Goal: Navigation & Orientation: Find specific page/section

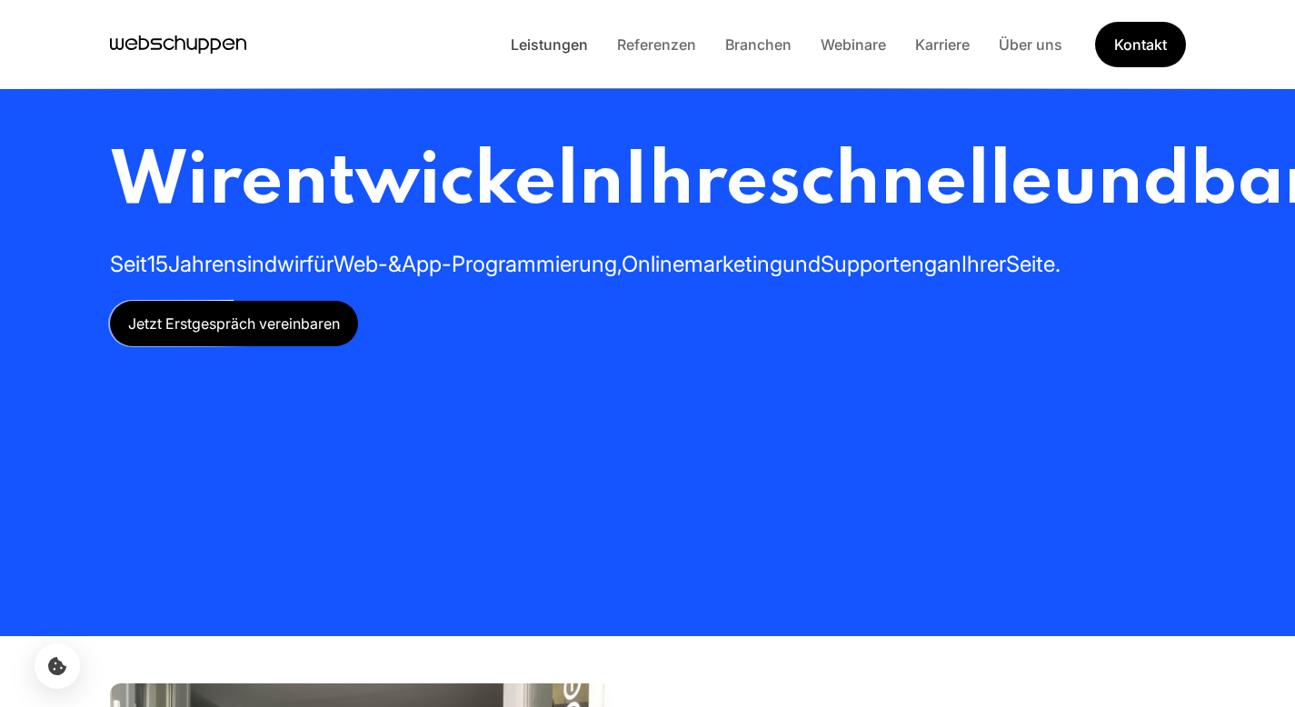
click at [532, 42] on link "Leistungen" at bounding box center [549, 44] width 106 height 18
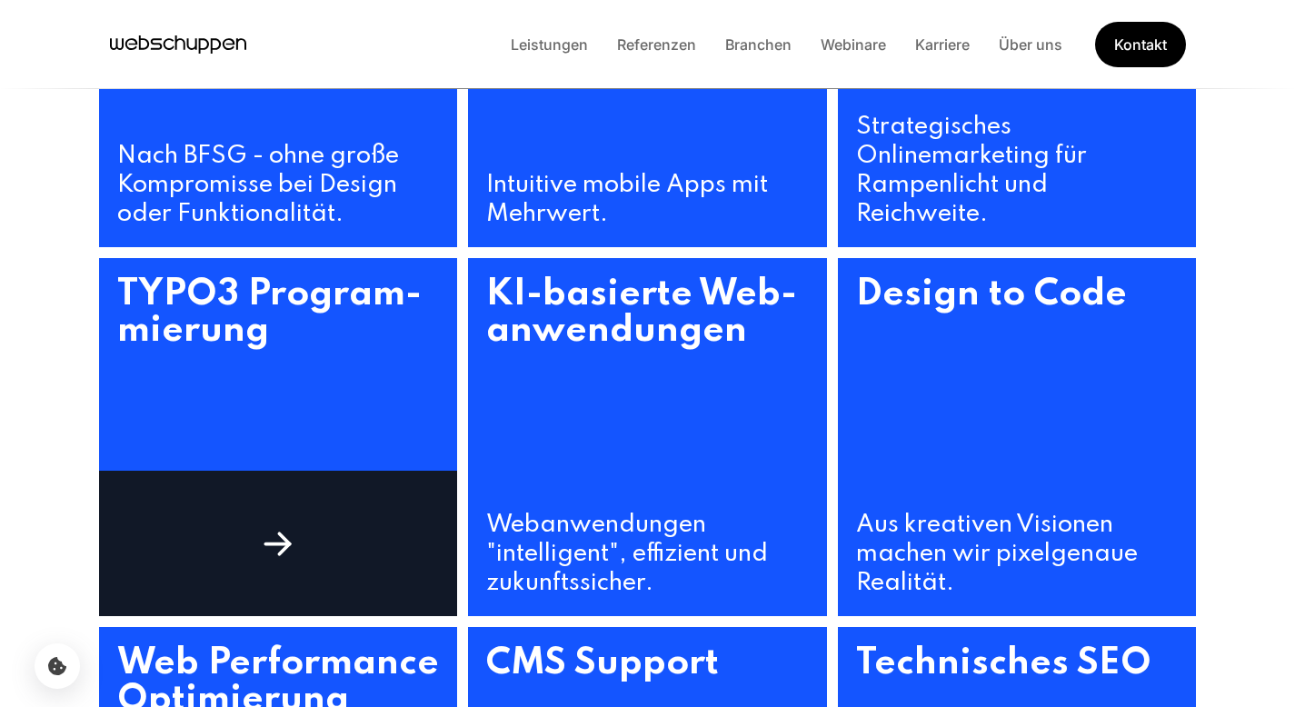
scroll to position [1124, 0]
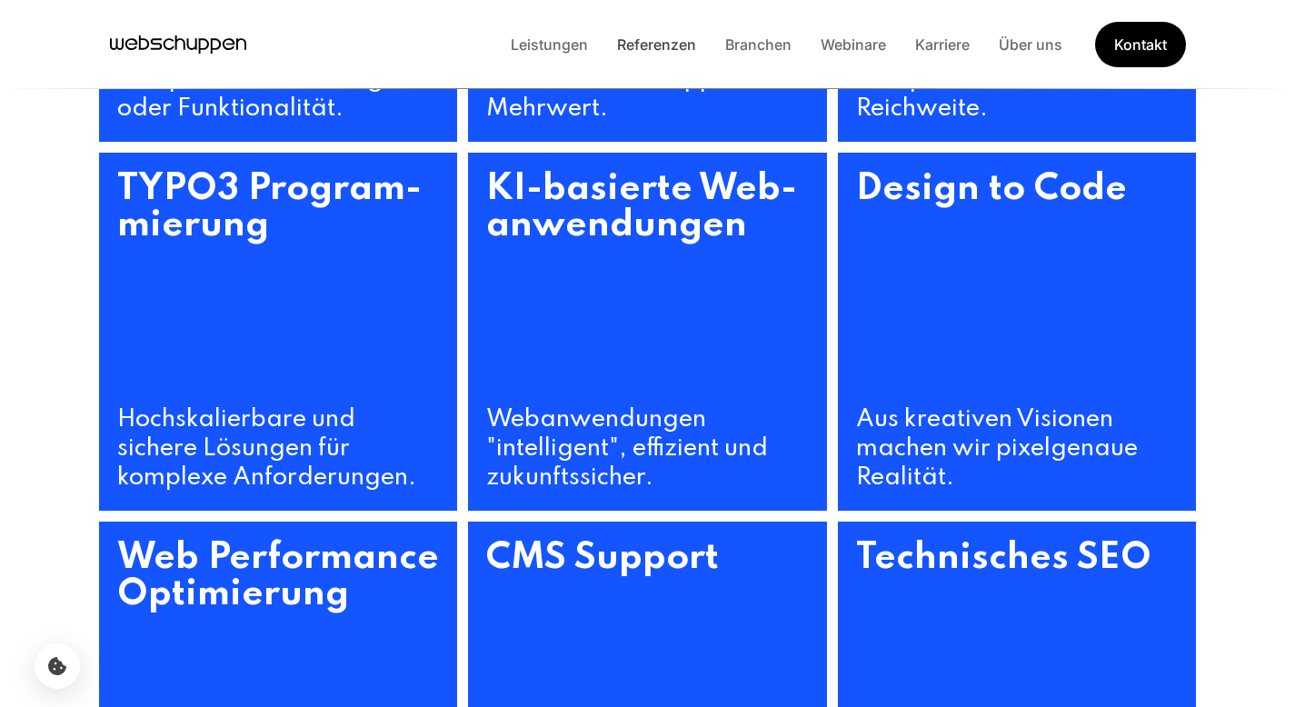
click at [664, 48] on link "Referenzen" at bounding box center [656, 44] width 108 height 18
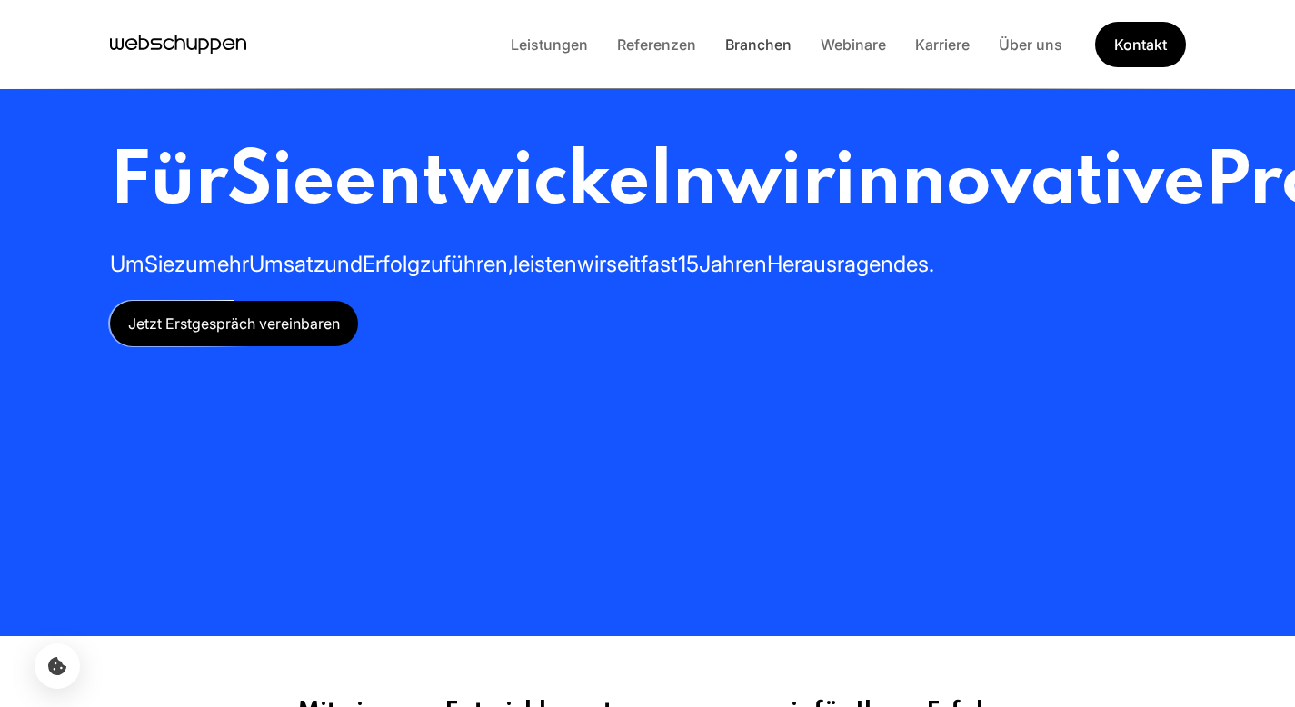
click at [758, 48] on link "Branchen" at bounding box center [758, 44] width 95 height 18
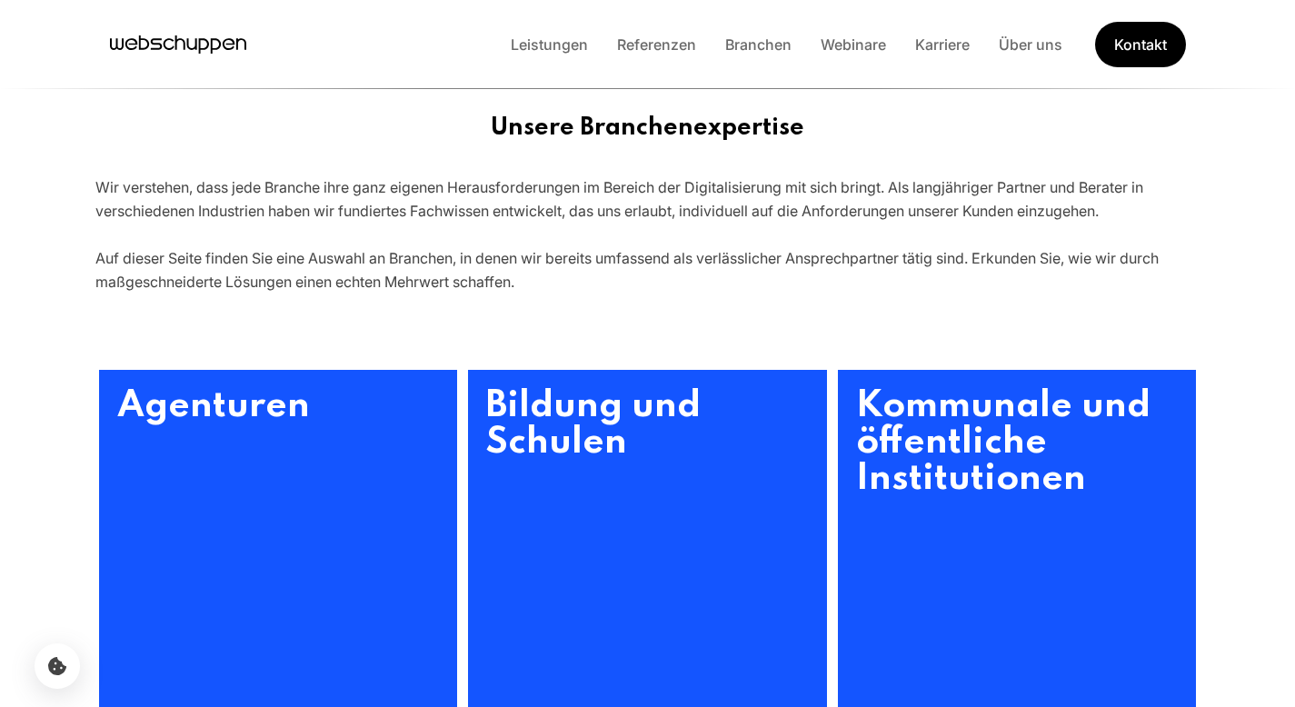
scroll to position [599, 0]
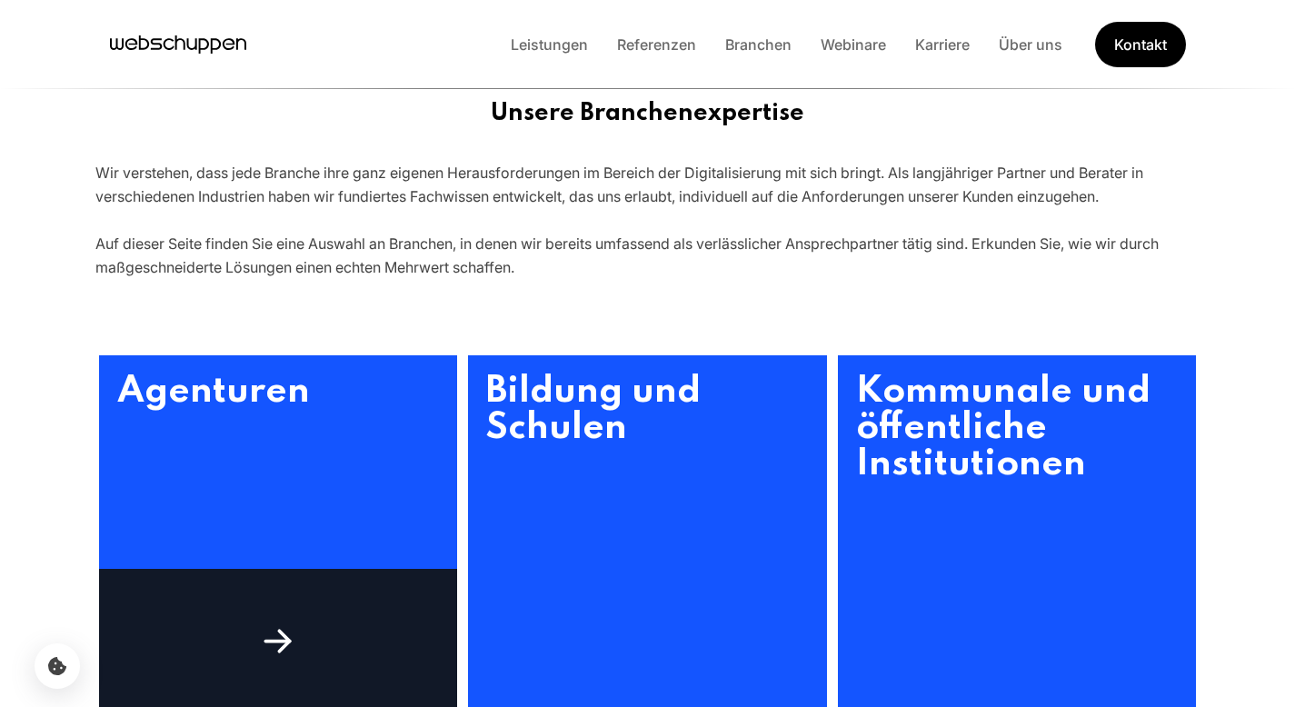
click at [294, 436] on h3 "Agenturen" at bounding box center [278, 534] width 359 height 359
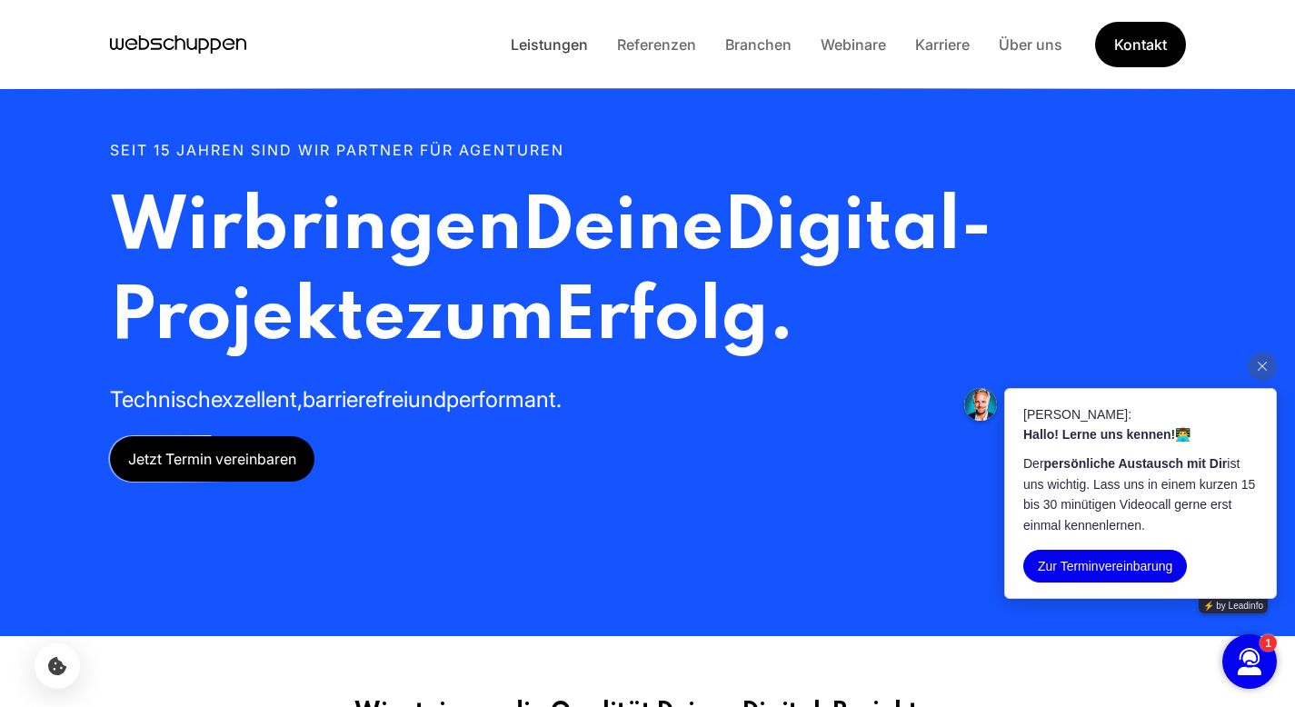
click at [562, 52] on link "Leistungen" at bounding box center [549, 44] width 106 height 18
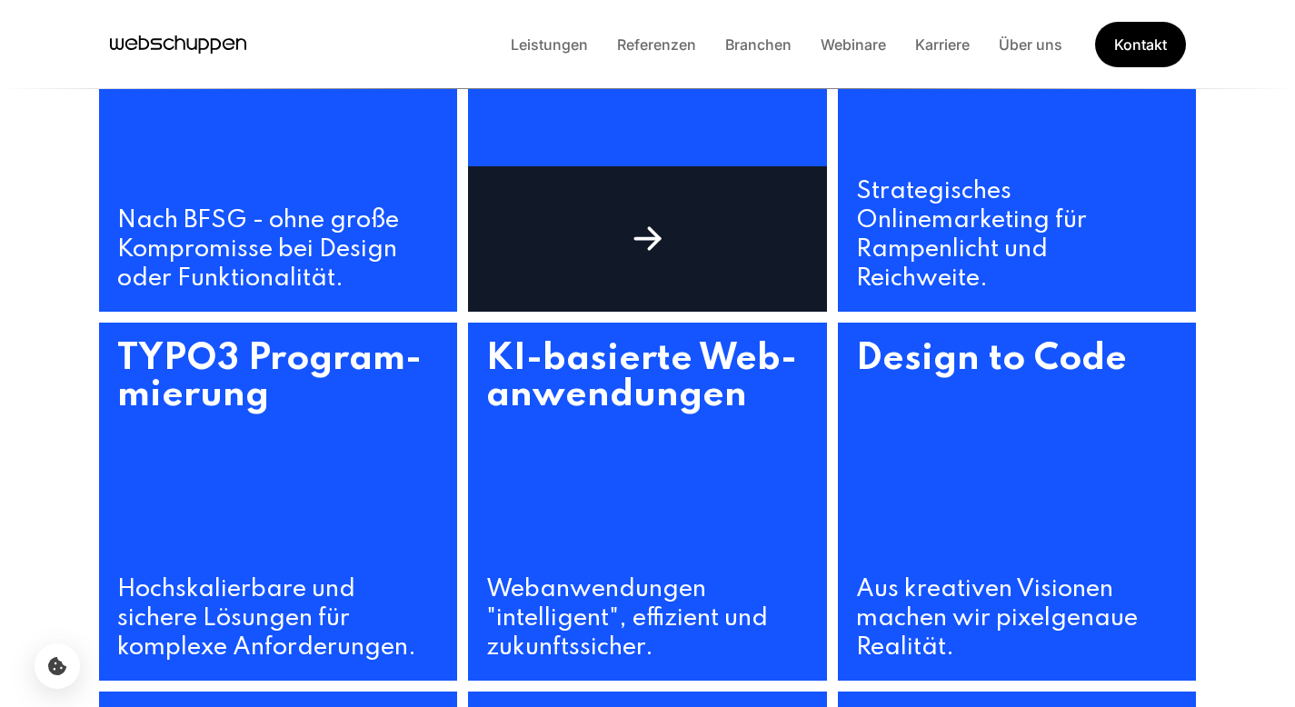
scroll to position [1097, 0]
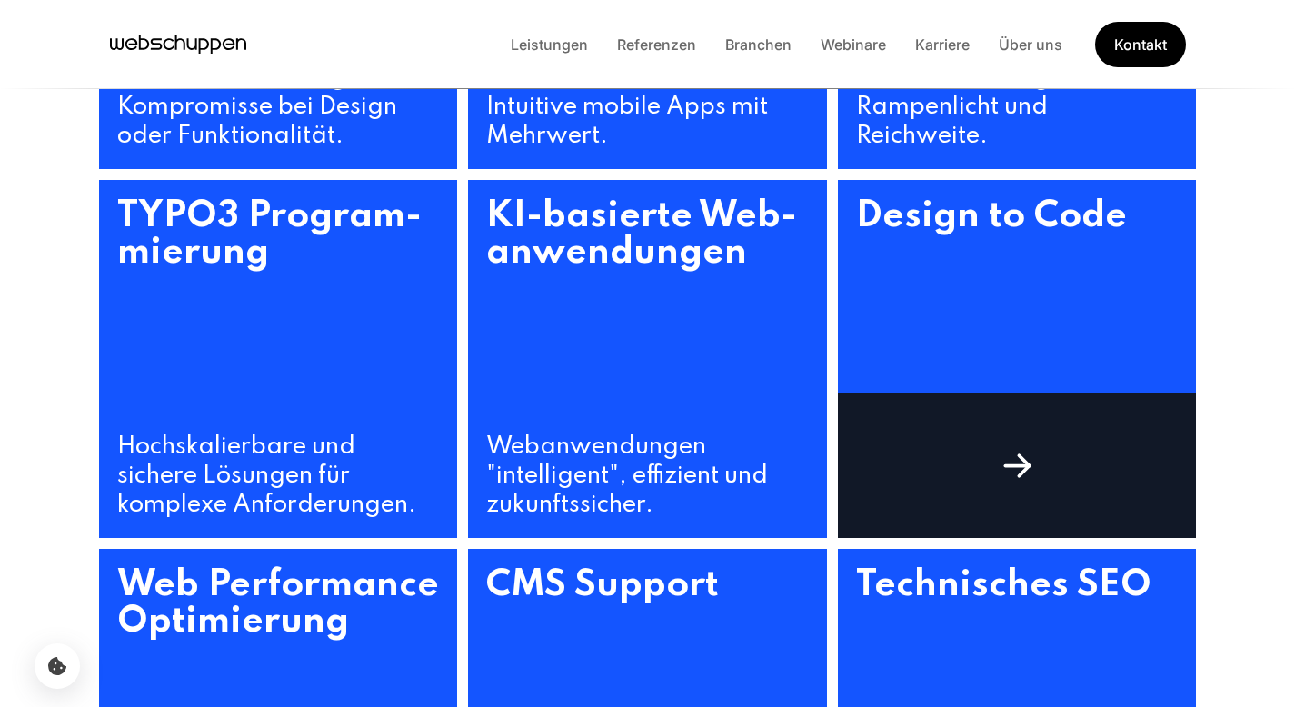
click at [938, 276] on h3 "Design to Code" at bounding box center [1017, 307] width 359 height 254
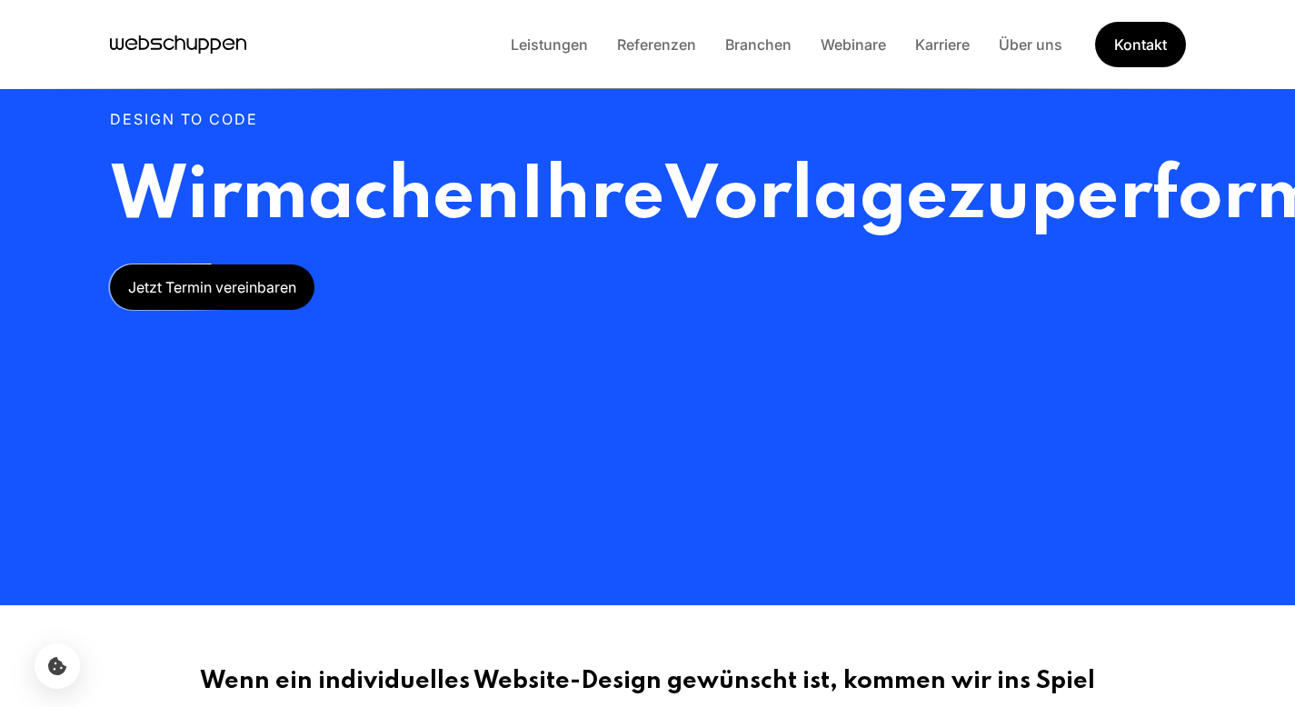
scroll to position [0, 0]
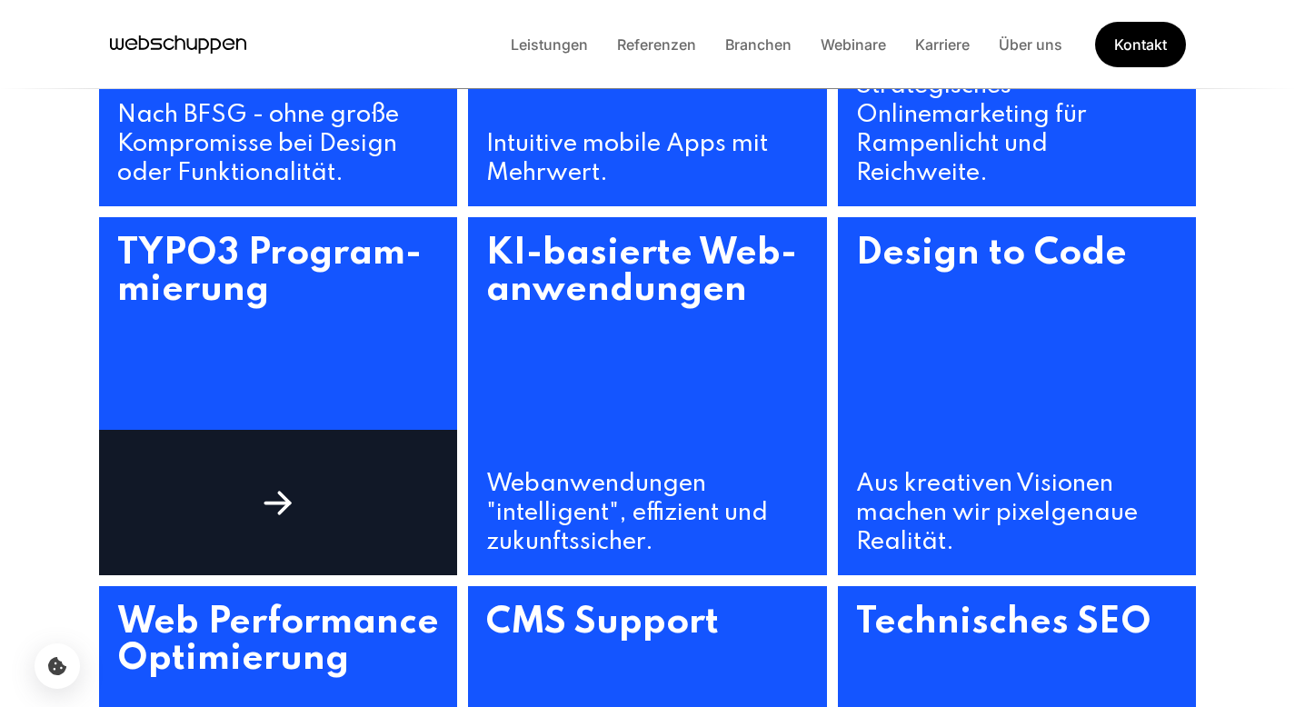
scroll to position [1144, 0]
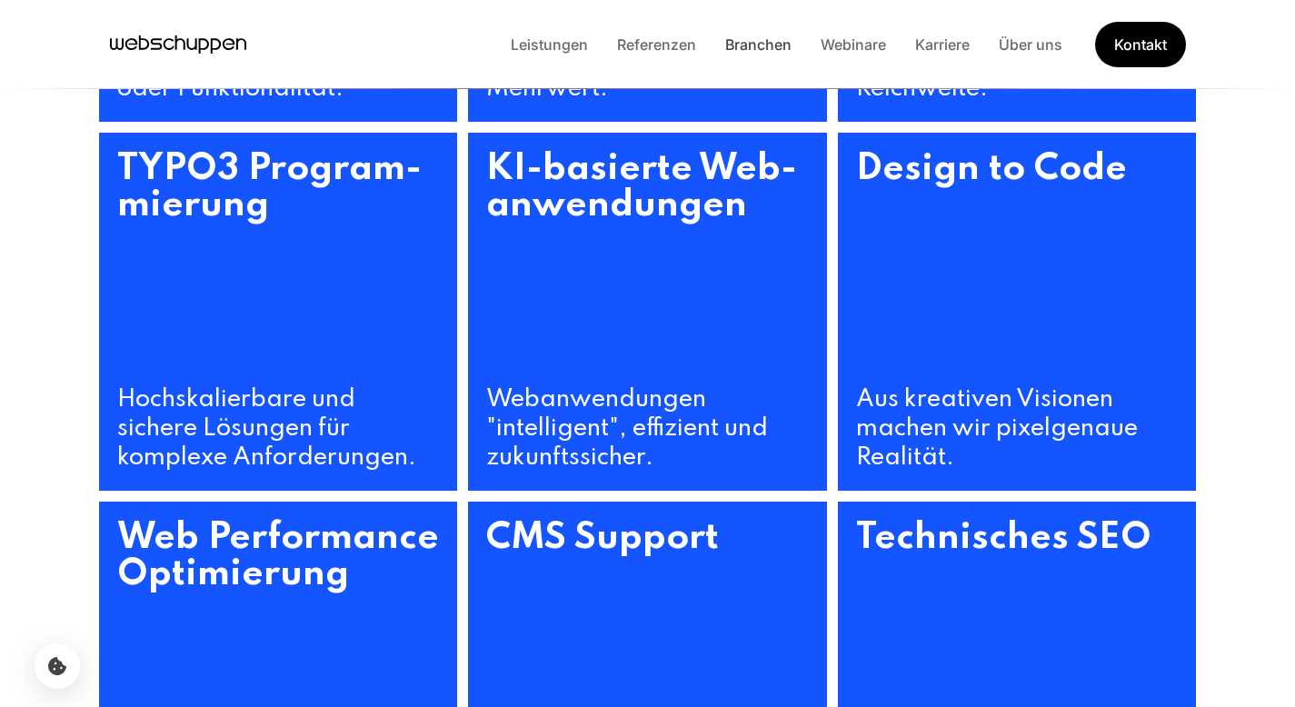
click at [738, 45] on link "Branchen" at bounding box center [758, 44] width 95 height 18
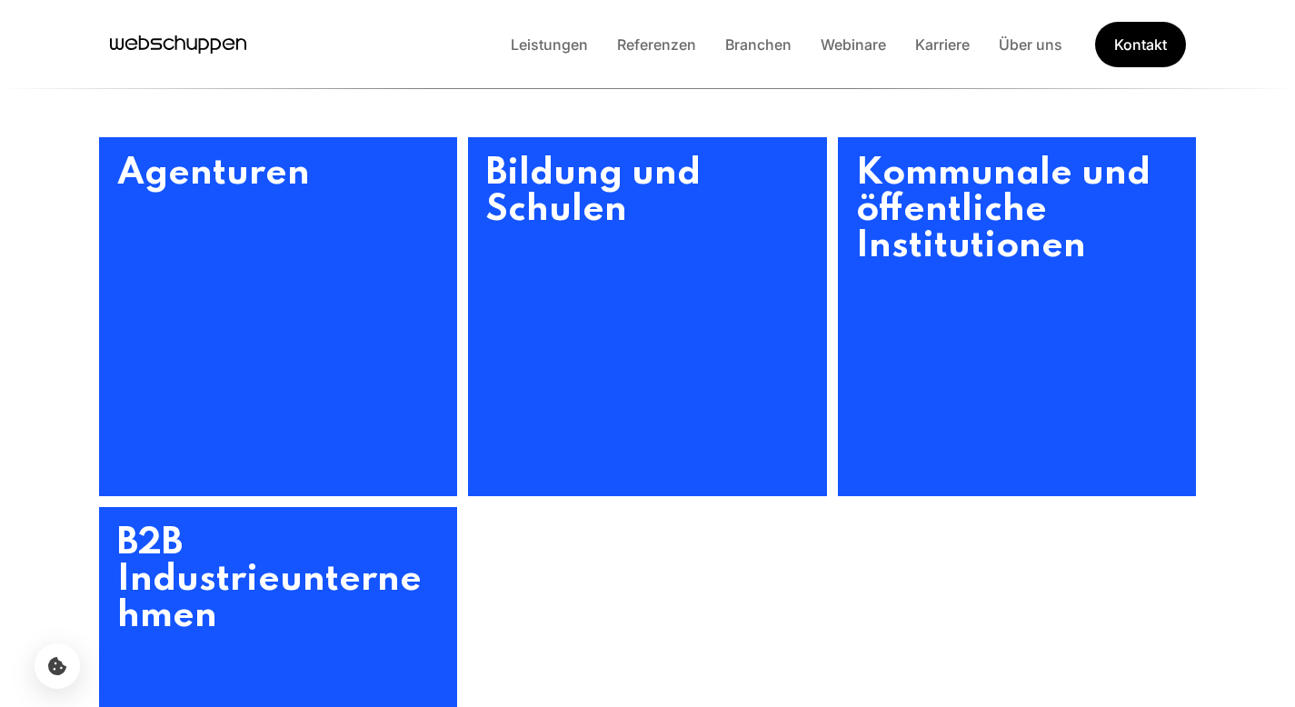
scroll to position [841, 0]
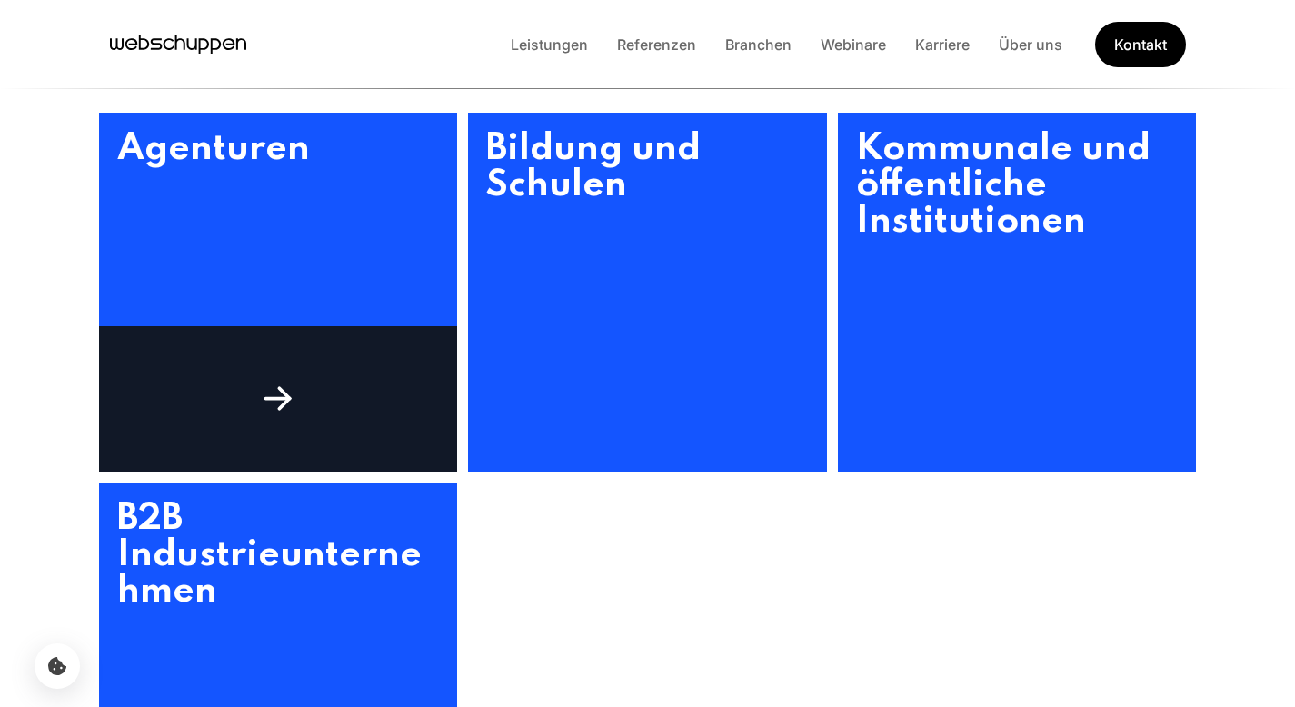
click at [275, 352] on div at bounding box center [278, 398] width 359 height 145
